Goal: Transaction & Acquisition: Book appointment/travel/reservation

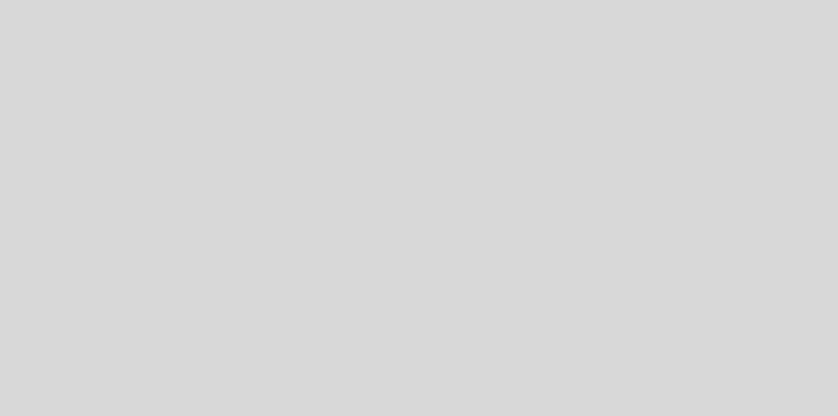
select select "pt"
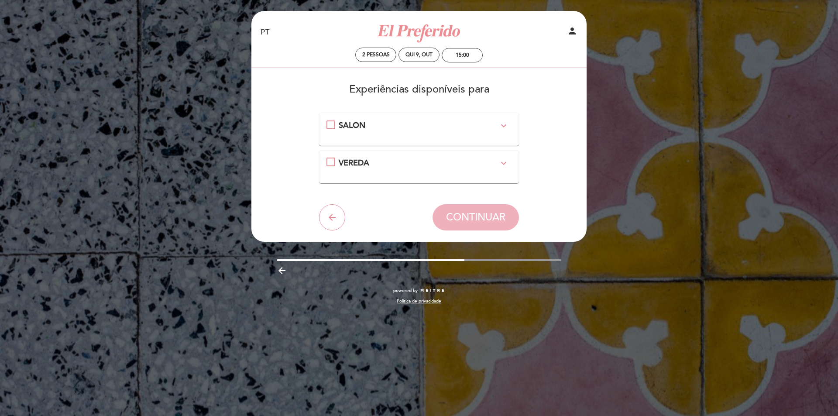
click at [332, 127] on div "SALON expand_more" at bounding box center [418, 125] width 185 height 11
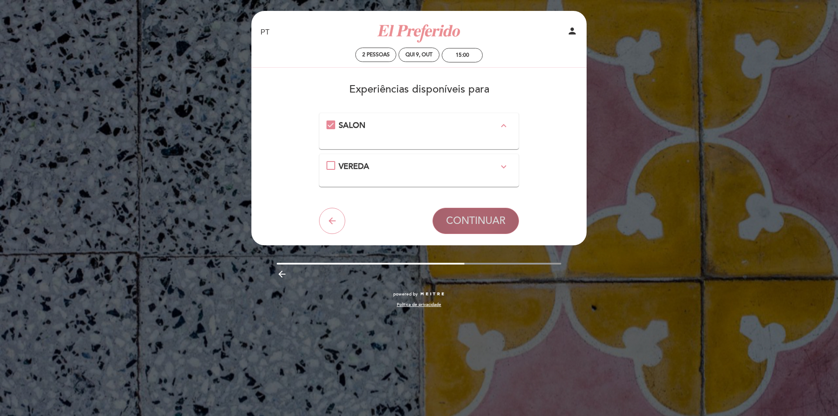
click at [485, 222] on span "CONTINUAR" at bounding box center [475, 221] width 59 height 12
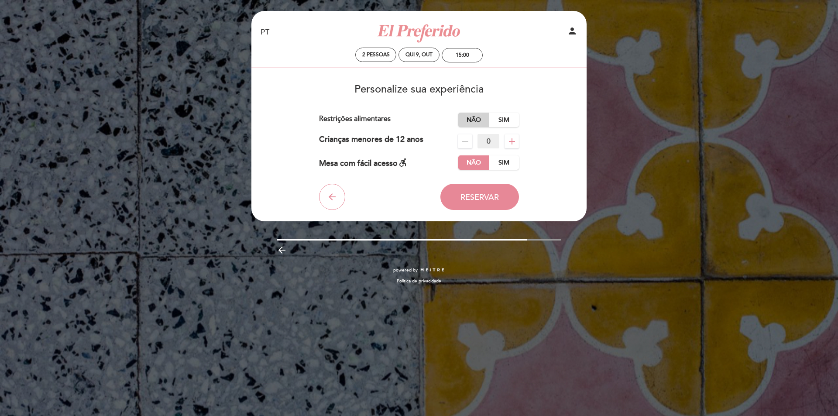
click at [468, 116] on label "Não" at bounding box center [473, 120] width 31 height 14
click at [481, 196] on span "Reservar" at bounding box center [479, 197] width 38 height 10
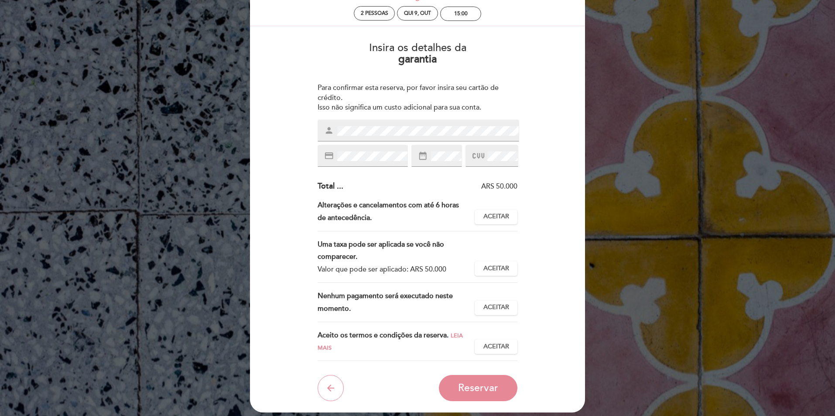
scroll to position [44, 0]
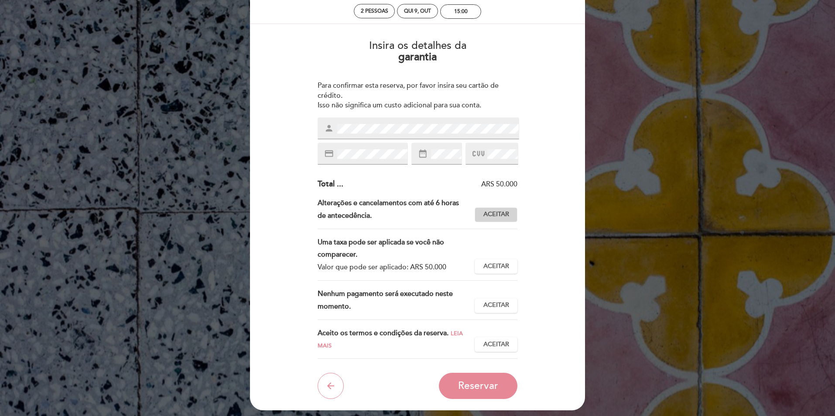
click at [489, 210] on span "Aceitar" at bounding box center [496, 214] width 26 height 9
click at [489, 268] on span "Aceitar" at bounding box center [496, 266] width 26 height 9
click at [493, 299] on button "Aceitar Aceito" at bounding box center [496, 305] width 43 height 15
click at [495, 343] on span "Aceitar" at bounding box center [496, 344] width 26 height 9
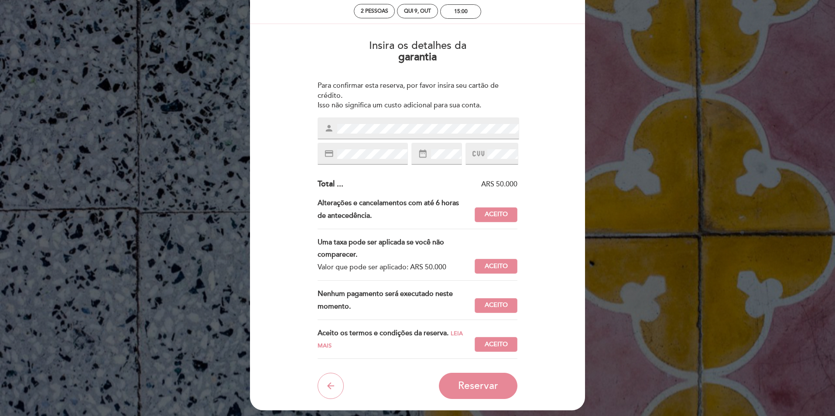
click at [405, 136] on div "person" at bounding box center [419, 128] width 202 height 22
click at [548, 170] on div "Insira os detalhes da [GEOGRAPHIC_DATA] Para confirmar esta reserva, por favor …" at bounding box center [417, 216] width 323 height 366
click at [491, 385] on span "Reservar" at bounding box center [478, 386] width 40 height 12
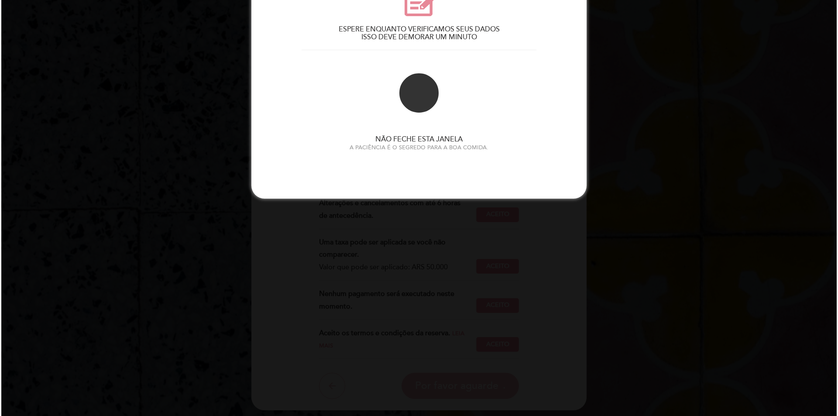
scroll to position [0, 0]
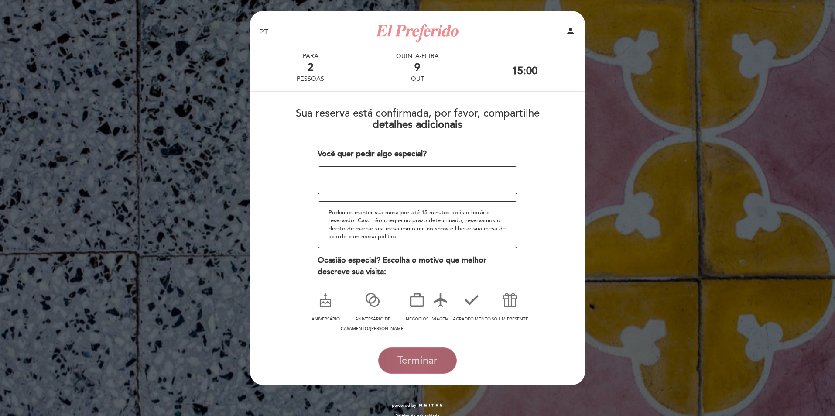
click at [426, 351] on button "Terminar" at bounding box center [417, 360] width 79 height 26
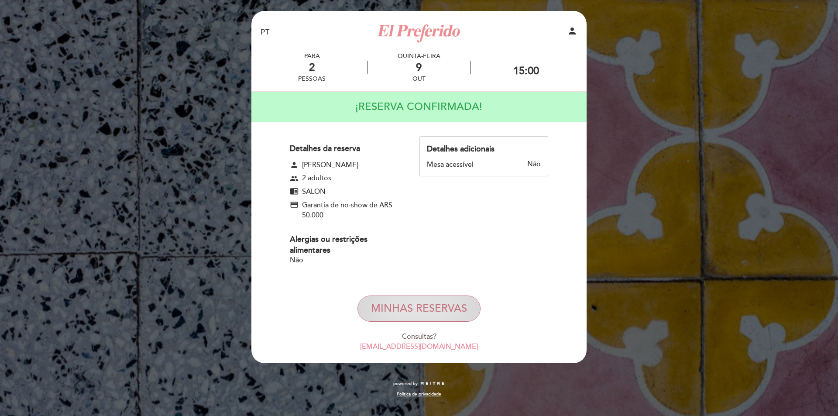
click at [439, 307] on button "MINHAS RESERVAS" at bounding box center [418, 308] width 123 height 26
select select "pt"
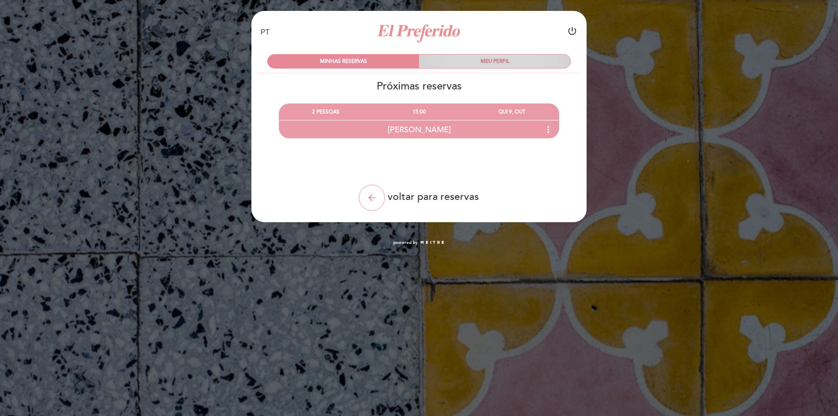
click at [485, 62] on div "MEU PERFIL" at bounding box center [494, 62] width 151 height 14
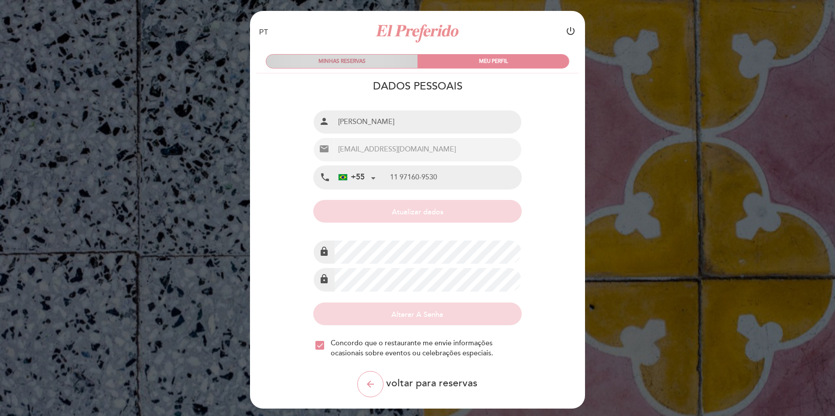
click at [387, 58] on div "MINHAS RESERVAS" at bounding box center [341, 62] width 151 height 14
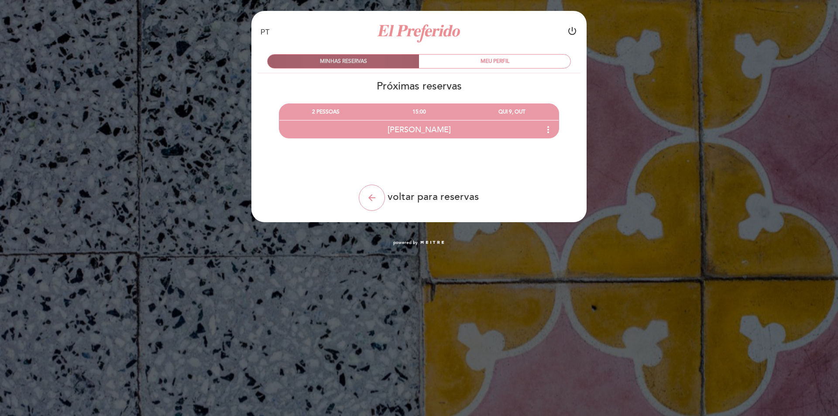
click at [359, 66] on div "MINHAS RESERVAS" at bounding box center [342, 62] width 151 height 14
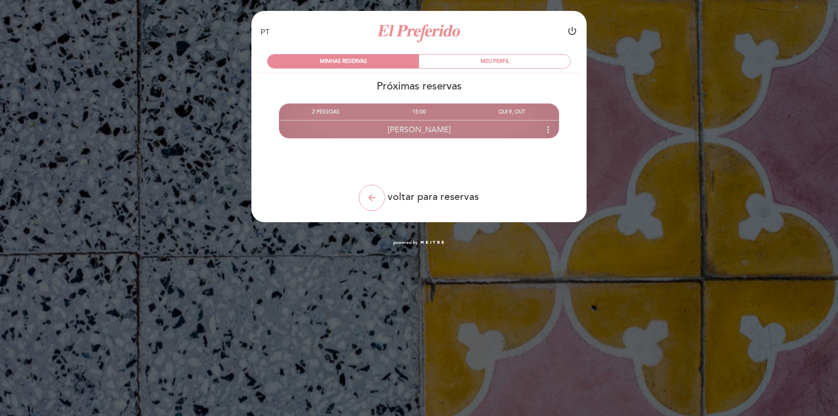
click at [456, 132] on div "[PERSON_NAME] more_vert" at bounding box center [418, 129] width 279 height 19
